Goal: Information Seeking & Learning: Learn about a topic

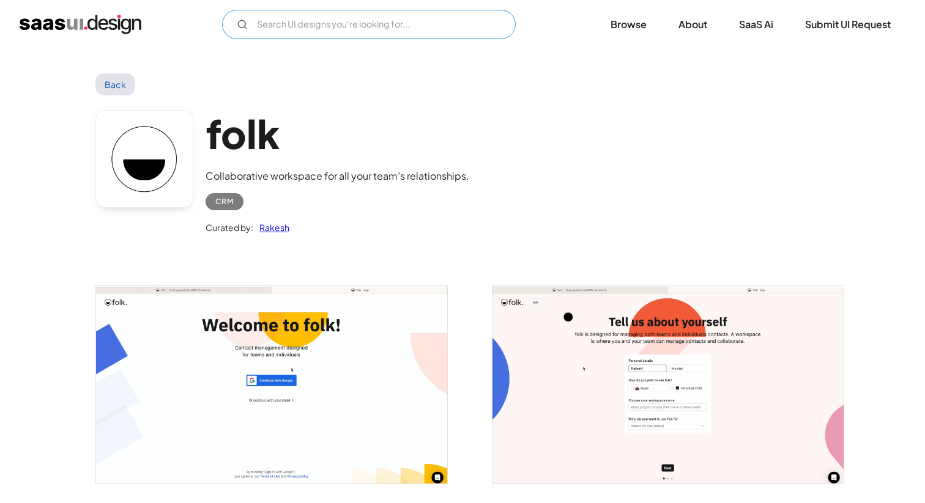
click at [327, 24] on input "Email Form" at bounding box center [369, 24] width 294 height 29
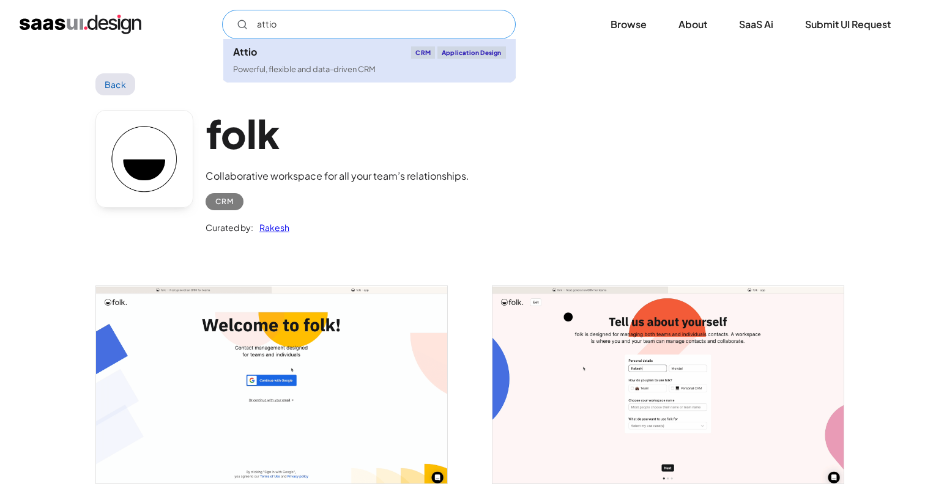
click at [306, 68] on div "Powerful, flexible and data-driven CRM" at bounding box center [304, 70] width 143 height 12
type input "attio"
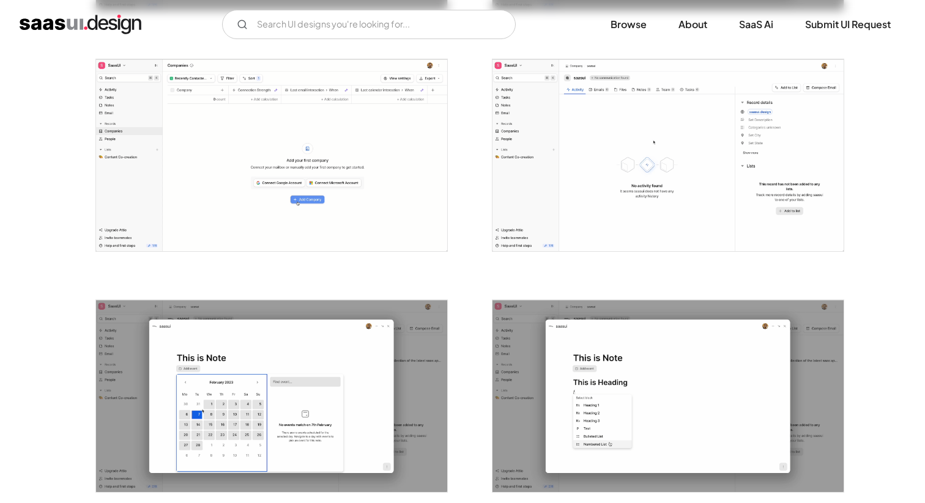
scroll to position [2169, 0]
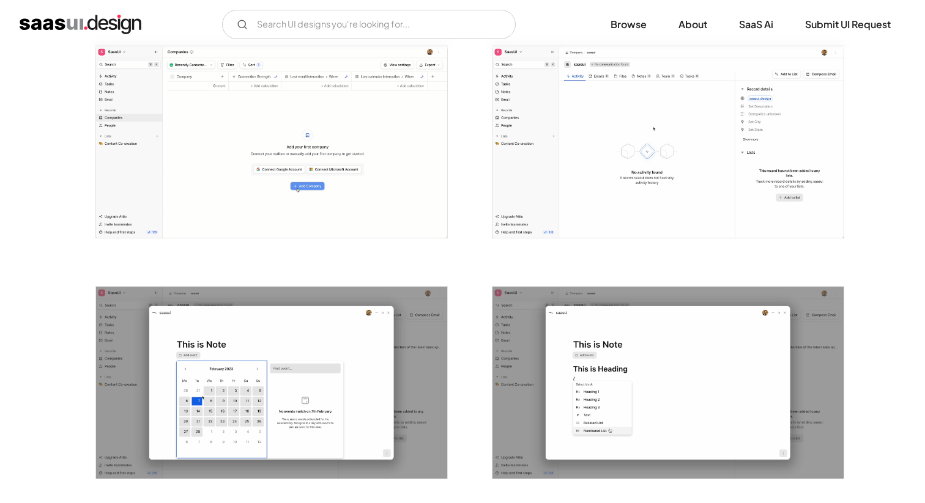
click at [760, 162] on img "open lightbox" at bounding box center [667, 142] width 351 height 192
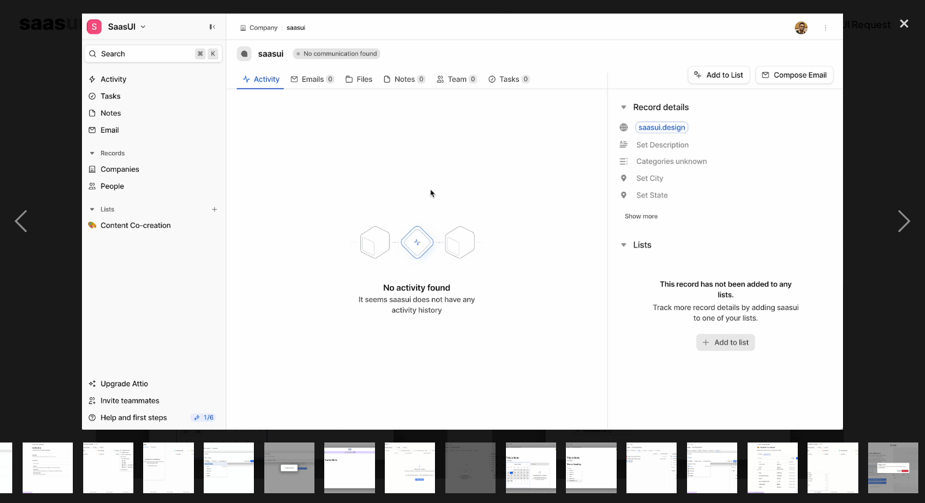
scroll to position [0, 595]
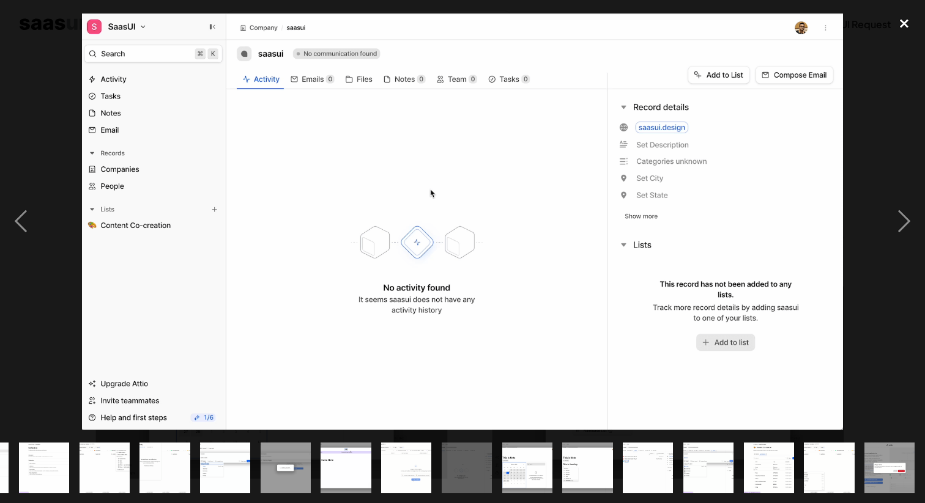
click at [908, 25] on div "close lightbox" at bounding box center [904, 23] width 42 height 27
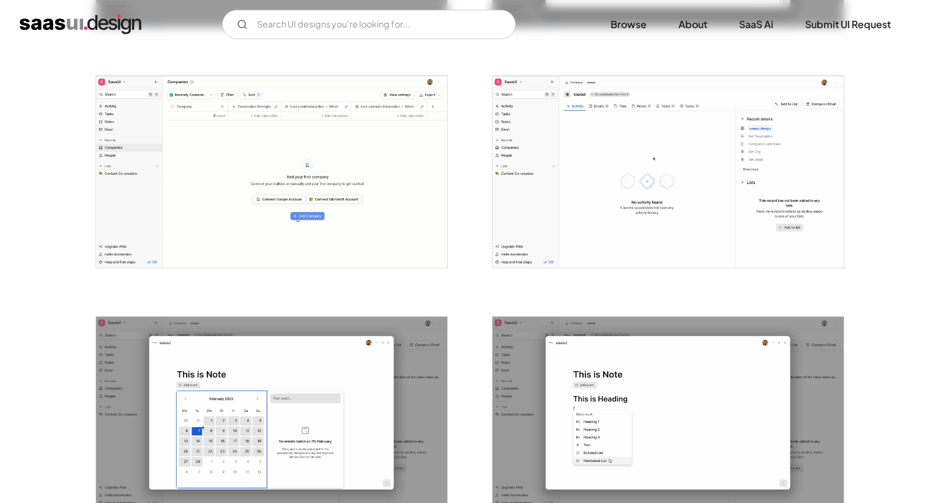
scroll to position [2128, 0]
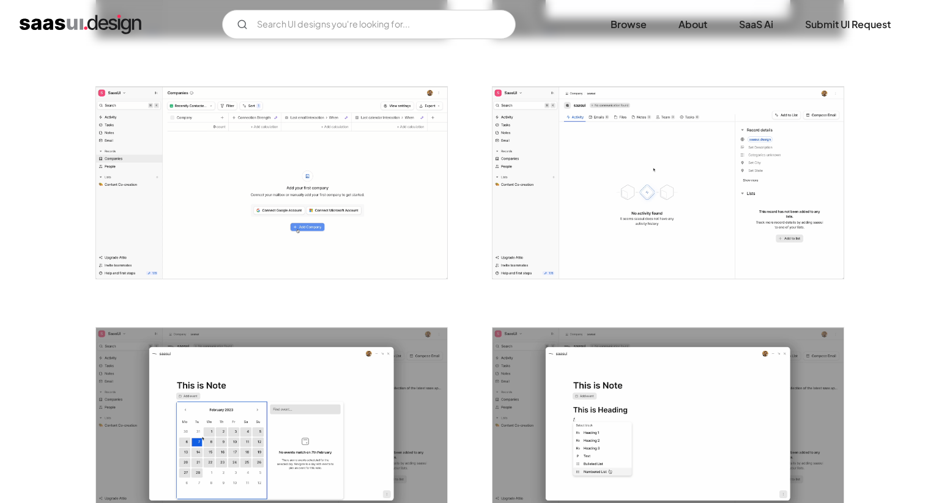
click at [683, 154] on img "open lightbox" at bounding box center [667, 183] width 351 height 192
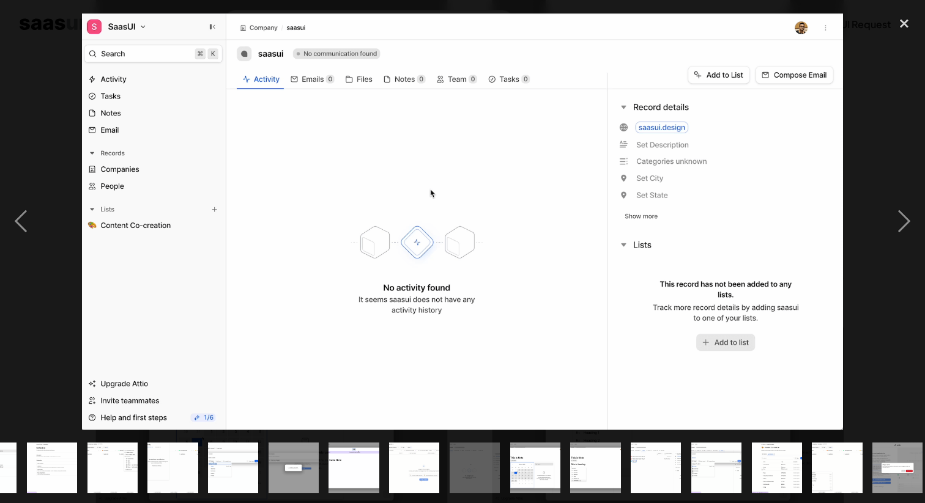
scroll to position [0, 595]
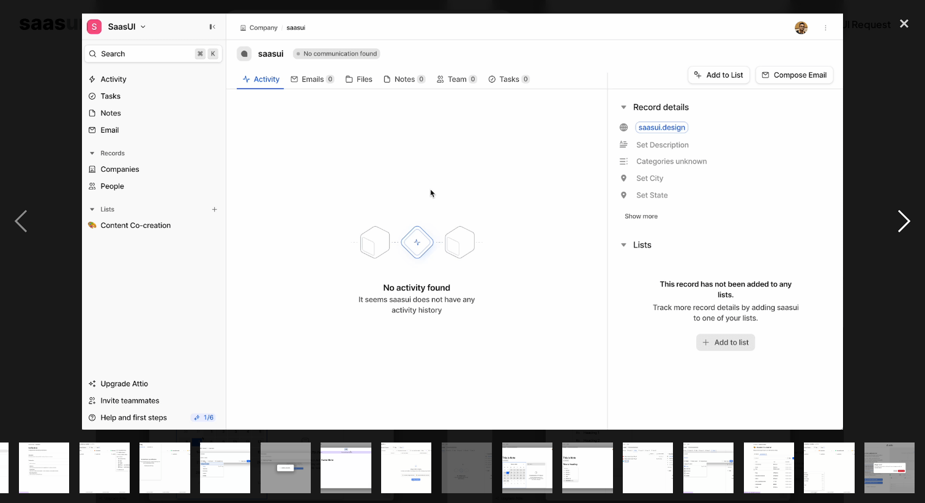
click at [902, 225] on div "next image" at bounding box center [904, 221] width 42 height 423
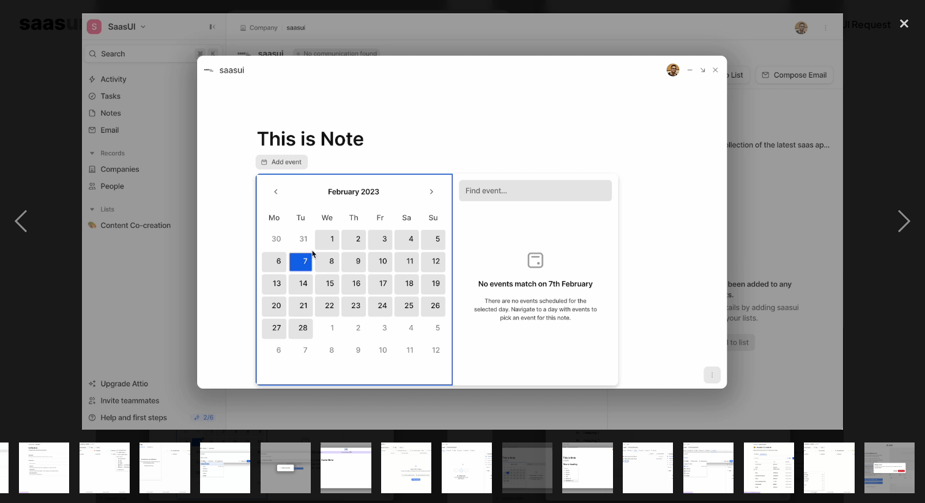
drag, startPoint x: 902, startPoint y: 225, endPoint x: 686, endPoint y: 209, distance: 216.5
click at [692, 210] on div at bounding box center [462, 221] width 925 height 423
click at [911, 225] on div "next image" at bounding box center [904, 221] width 42 height 423
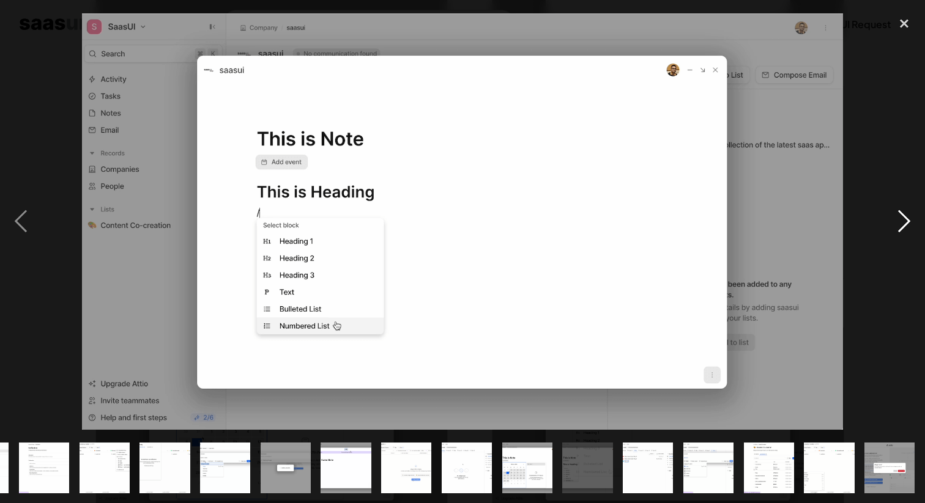
click at [911, 225] on div "next image" at bounding box center [904, 221] width 42 height 423
